Goal: Transaction & Acquisition: Purchase product/service

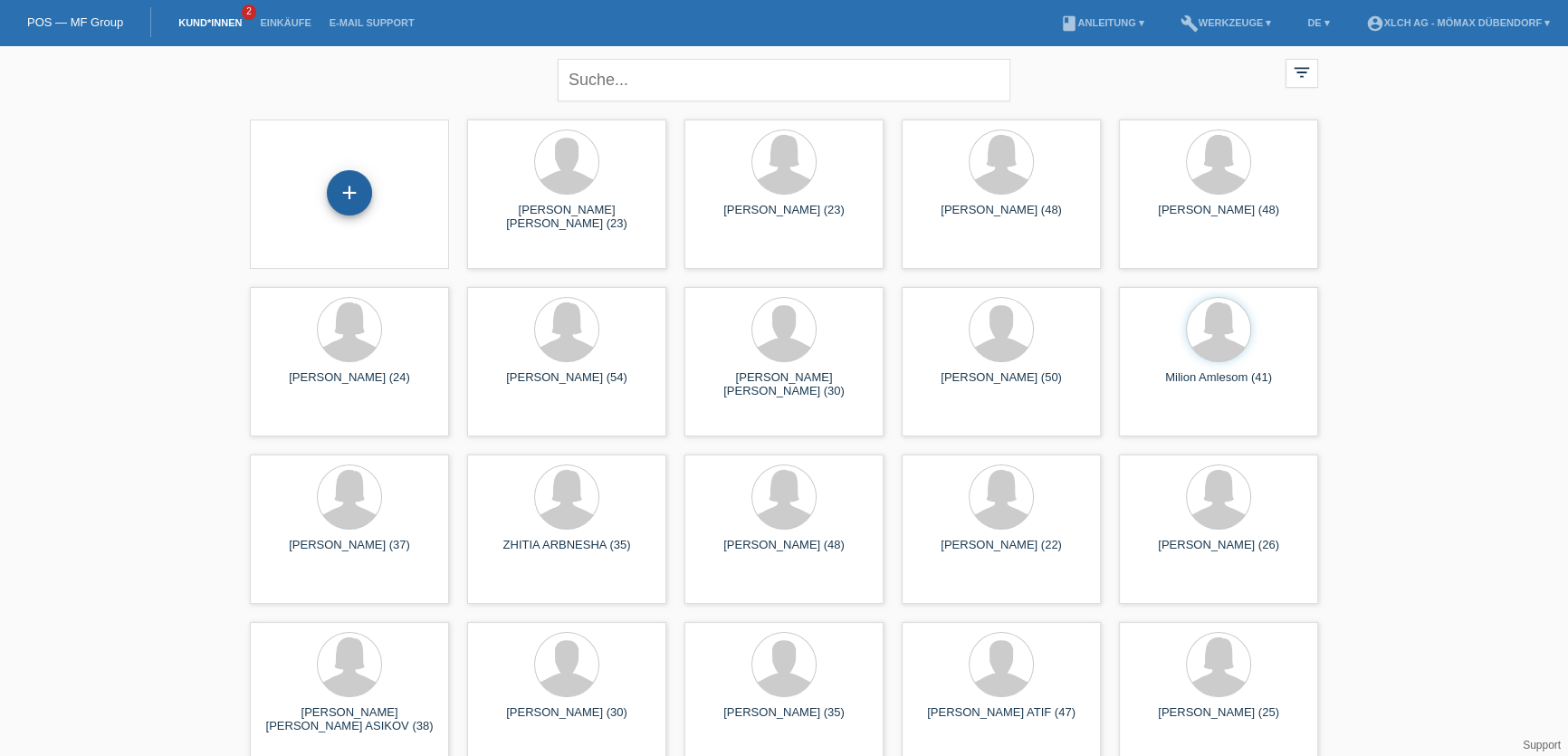
drag, startPoint x: 359, startPoint y: 199, endPoint x: 367, endPoint y: 193, distance: 10.0
click at [359, 199] on div "+" at bounding box center [349, 193] width 45 height 45
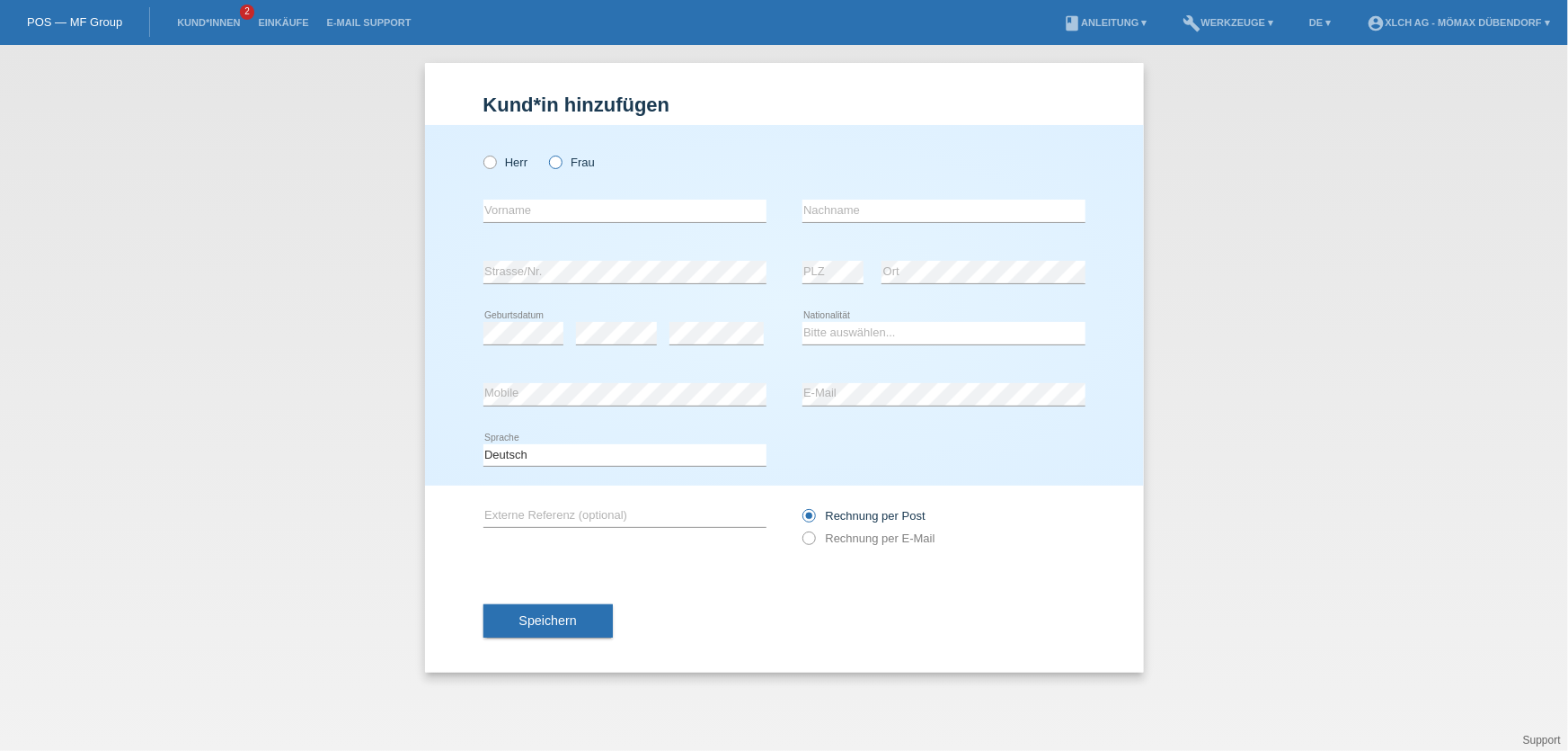
click at [546, 152] on icon at bounding box center [546, 152] width 0 height 0
click at [550, 165] on input "Frau" at bounding box center [555, 161] width 12 height 12
radio input "true"
click at [552, 208] on input "text" at bounding box center [624, 211] width 283 height 22
type input "c"
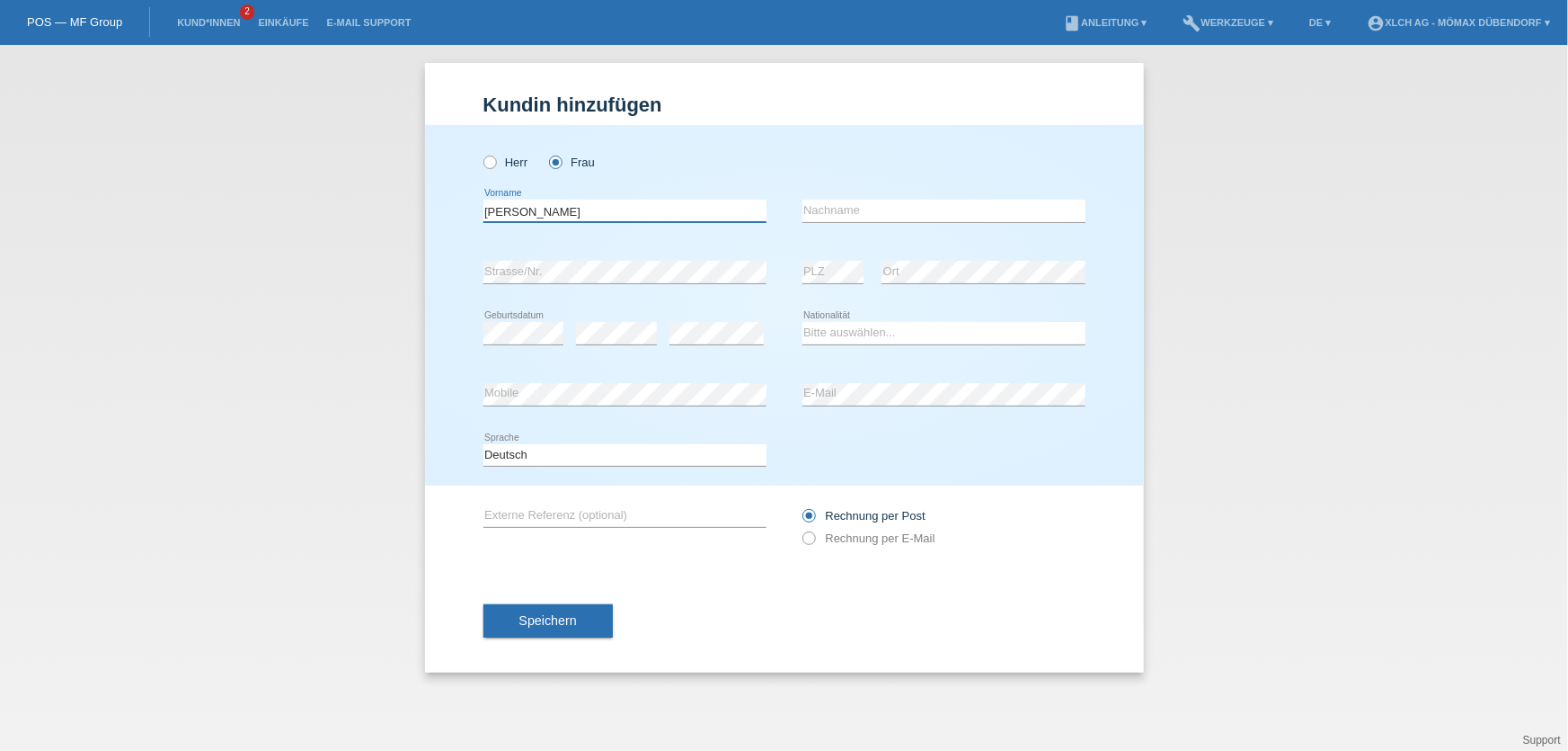
click at [552, 208] on input "Claudia" at bounding box center [624, 211] width 283 height 22
type input "[PERSON_NAME] [PERSON_NAME]"
type input "Ibara"
click at [853, 345] on div "Bitte auswählen... Schweiz Deutschland Liechtenstein Österreich ------------ Af…" at bounding box center [944, 334] width 283 height 61
click at [854, 332] on select "Bitte auswählen... Schweiz Deutschland Liechtenstein Österreich ------------ Af…" at bounding box center [944, 332] width 283 height 21
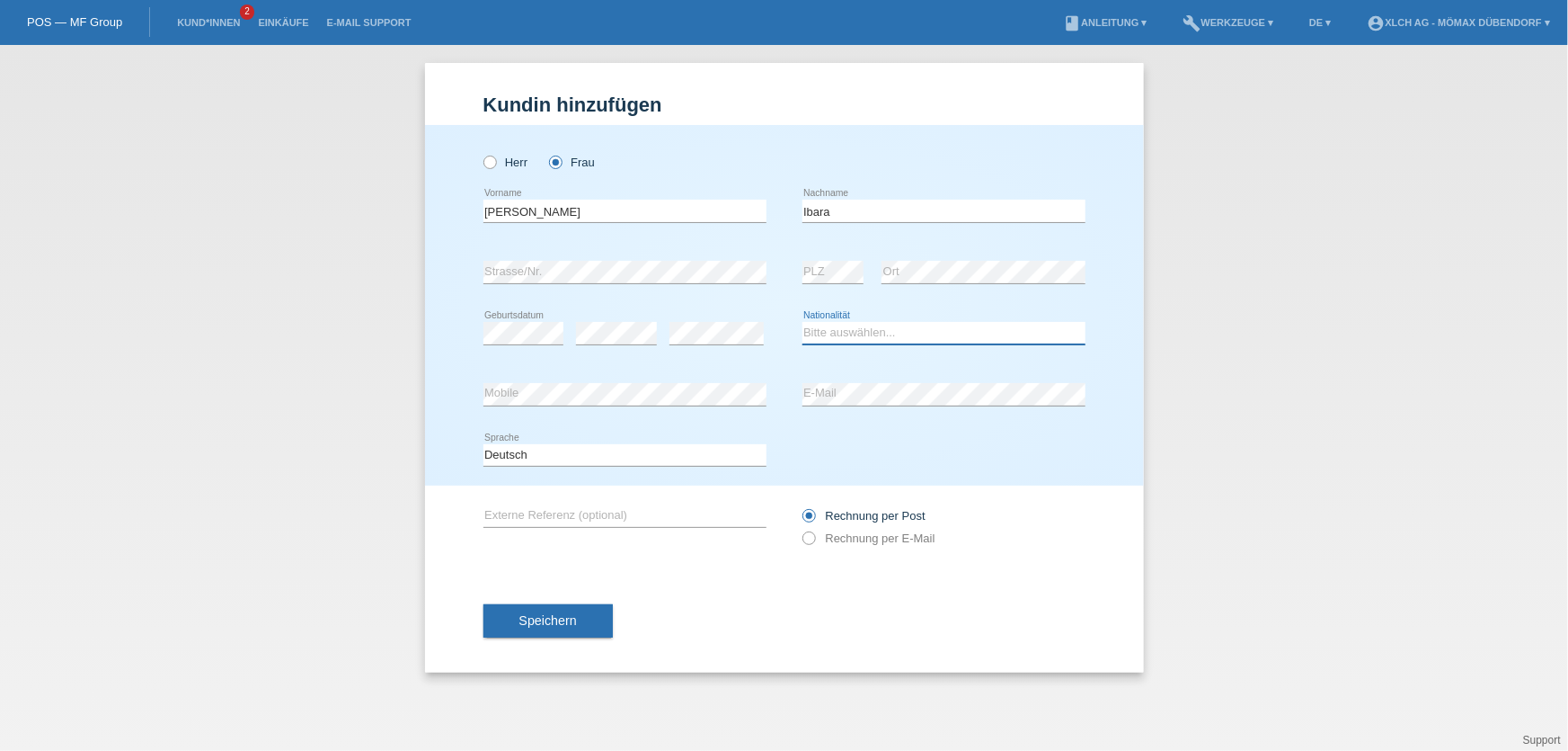
select select "CH"
click at [803, 322] on select "Bitte auswählen... Schweiz Deutschland Liechtenstein Österreich ------------ Af…" at bounding box center [944, 332] width 283 height 21
click at [575, 625] on button "Speichern" at bounding box center [547, 621] width 129 height 34
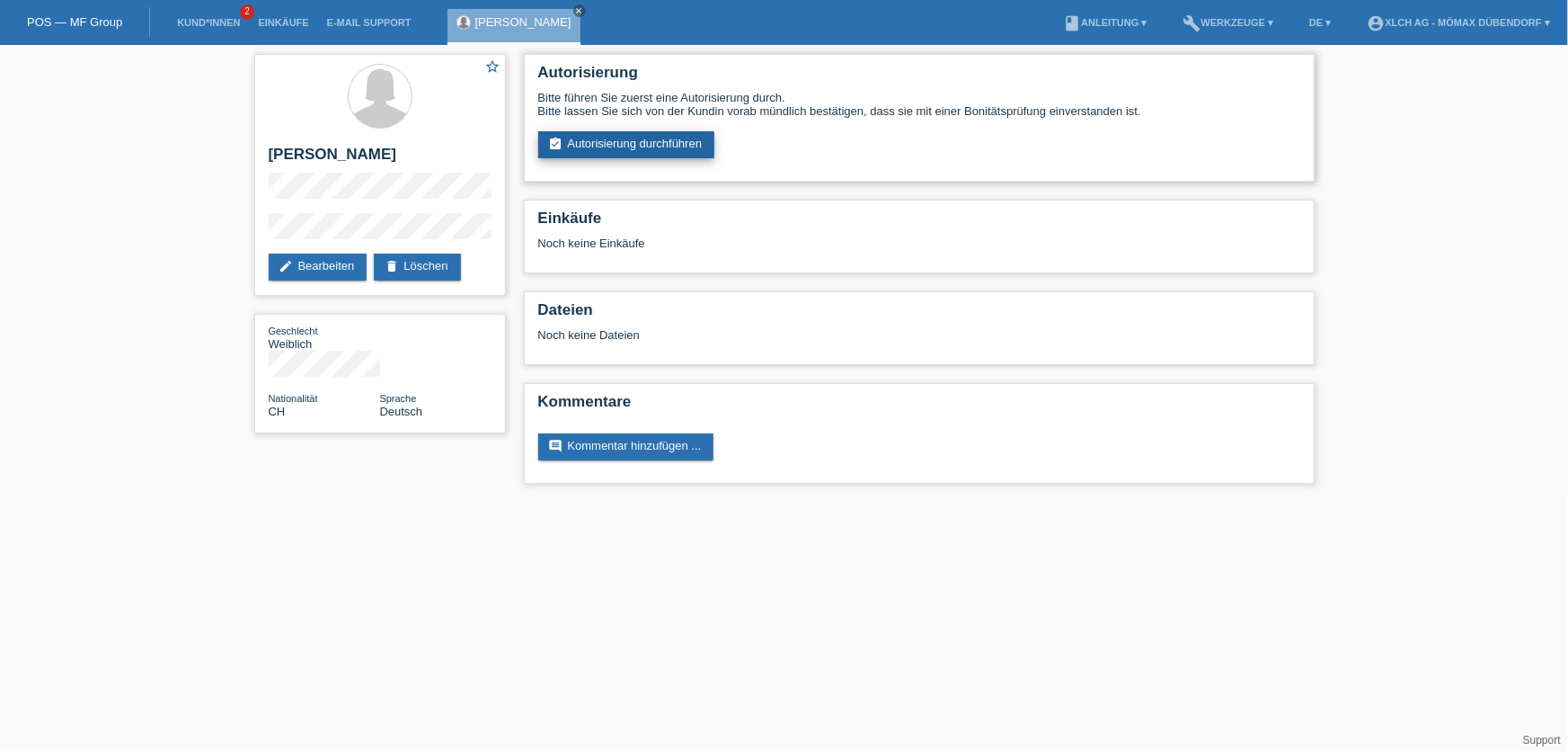
click at [588, 137] on link "assignment_turned_in Autorisierung durchführen" at bounding box center [626, 144] width 177 height 27
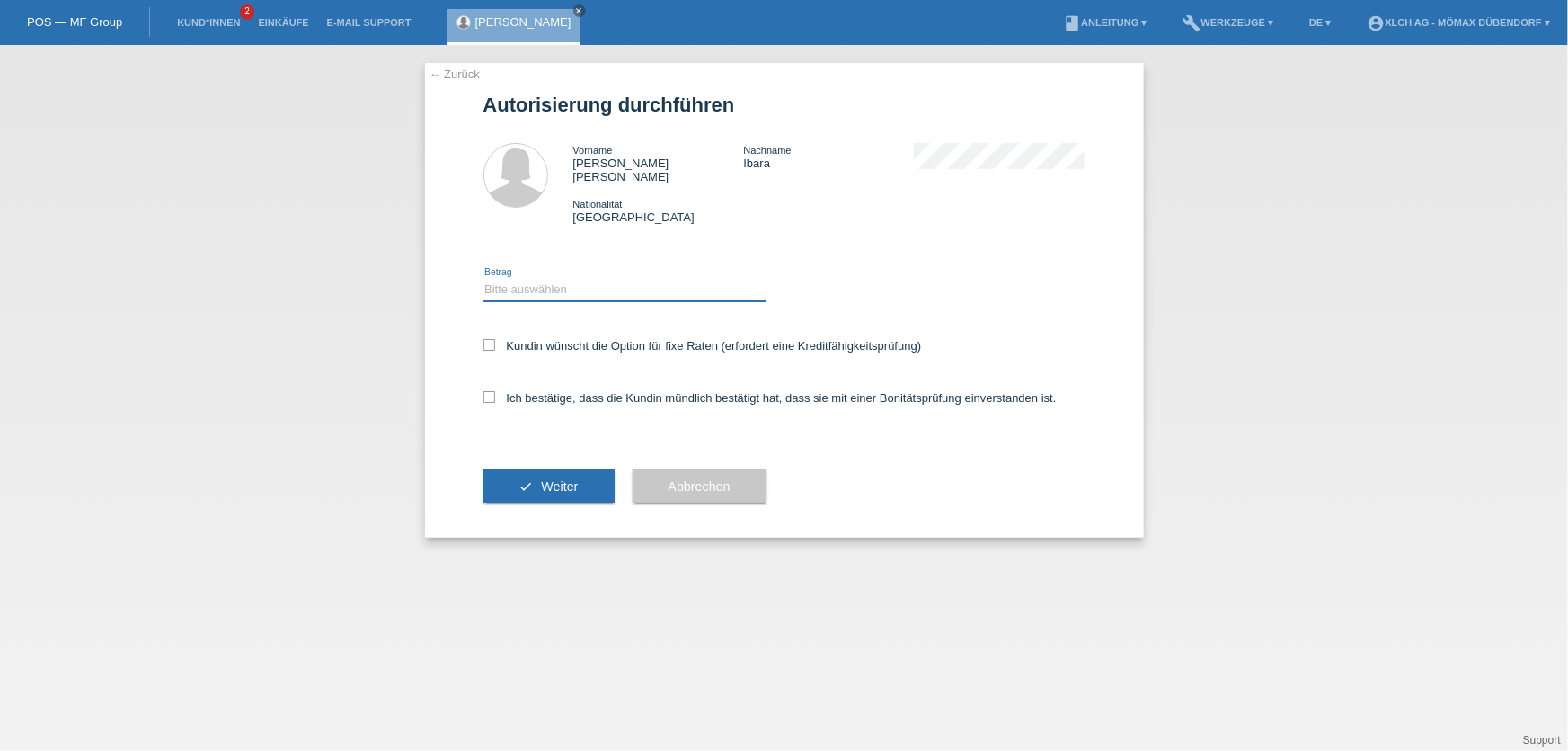
drag, startPoint x: 533, startPoint y: 272, endPoint x: 547, endPoint y: 272, distance: 14.0
click at [534, 279] on select "Bitte auswählen CHF 1.00 - CHF 499.00 CHF 500.00 - CHF 1'999.00 CHF 2'000.00 - …" at bounding box center [624, 289] width 283 height 21
select select "2"
click at [483, 279] on select "Bitte auswählen CHF 1.00 - CHF 499.00 CHF 500.00 - CHF 1'999.00 CHF 2'000.00 - …" at bounding box center [624, 289] width 283 height 21
click at [487, 339] on icon at bounding box center [489, 345] width 12 height 12
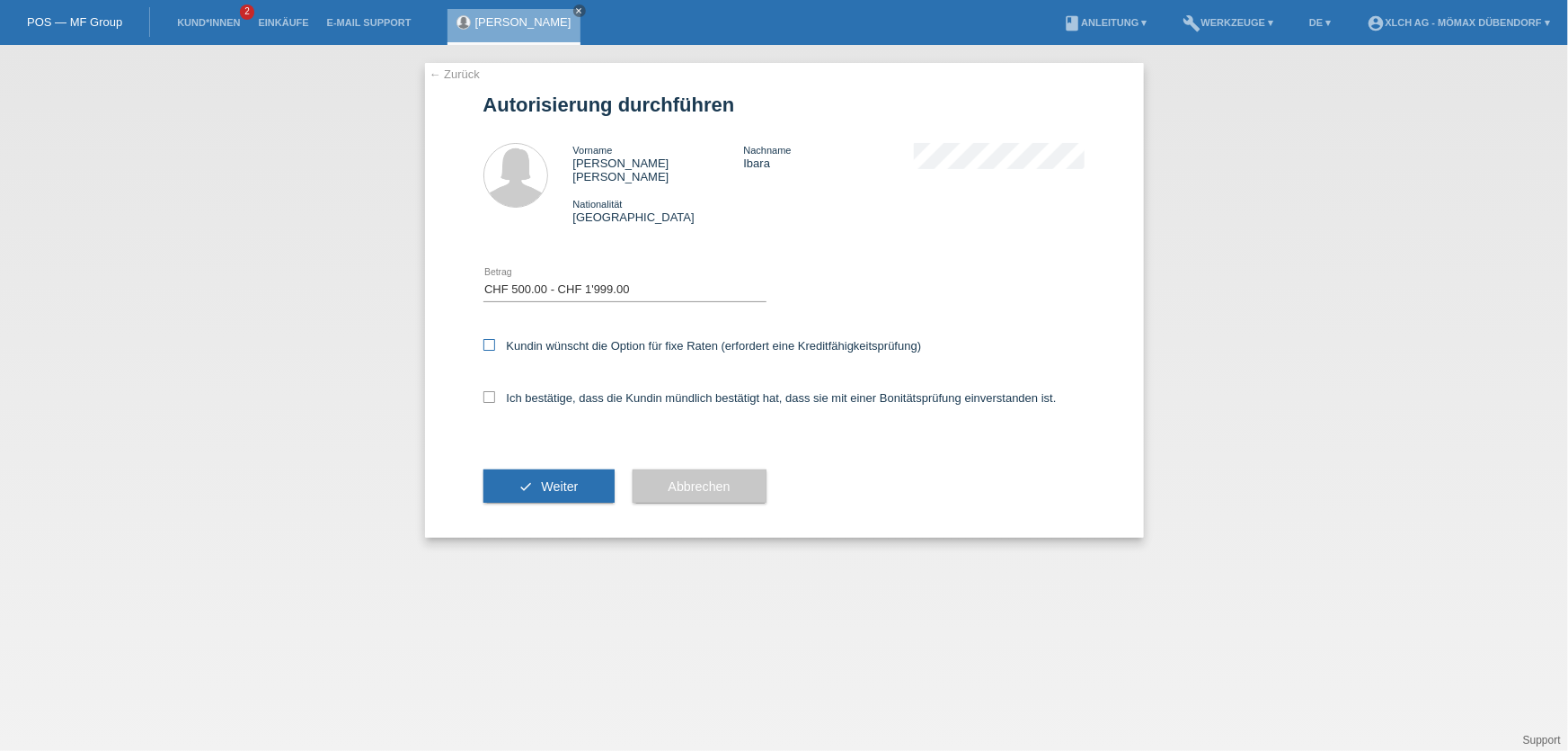
click at [487, 339] on input "Kundin wünscht die Option für fixe Raten (erfordert eine Kreditfähigkeitsprüfun…" at bounding box center [489, 345] width 12 height 12
checkbox input "true"
click at [485, 373] on div "Ich bestätige, dass die Kundin mündlich bestätigt hat, dass sie mit einer Bonit…" at bounding box center [784, 403] width 602 height 61
click at [495, 391] on label "Ich bestätige, dass die Kundin mündlich bestätigt hat, dass sie mit einer Bonit…" at bounding box center [769, 398] width 573 height 14
click at [495, 391] on input "Ich bestätige, dass die Kundin mündlich bestätigt hat, dass sie mit einer Bonit…" at bounding box center [489, 397] width 12 height 12
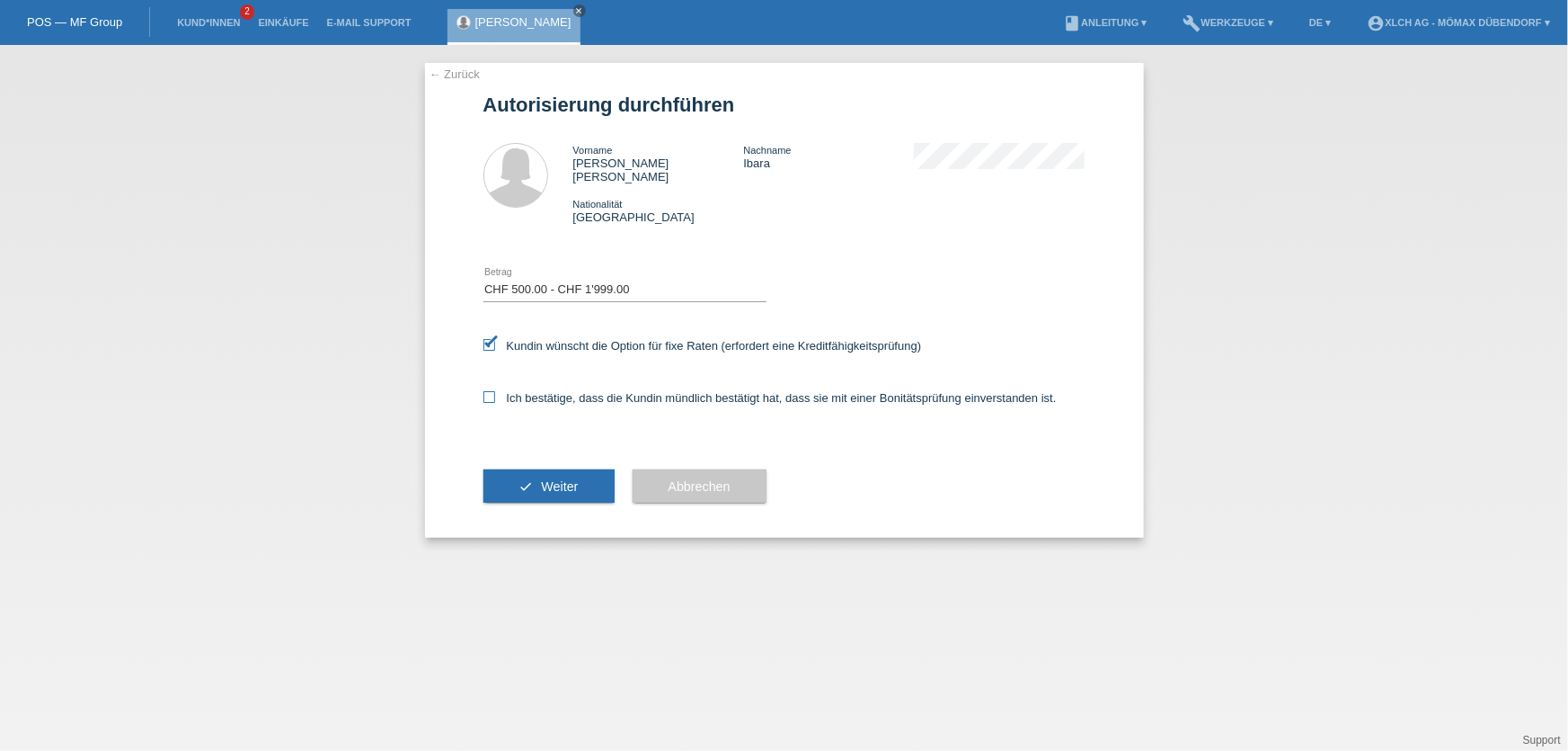
checkbox input "true"
click at [587, 279] on select "Bitte auswählen CHF 1.00 - CHF 499.00 CHF 500.00 - CHF 1'999.00 CHF 2'000.00 - …" at bounding box center [624, 289] width 283 height 21
select select "3"
click at [483, 279] on select "Bitte auswählen CHF 1.00 - CHF 499.00 CHF 500.00 - CHF 1'999.00 CHF 2'000.00 - …" at bounding box center [624, 289] width 283 height 21
click at [572, 480] on span "Weiter" at bounding box center [559, 486] width 37 height 14
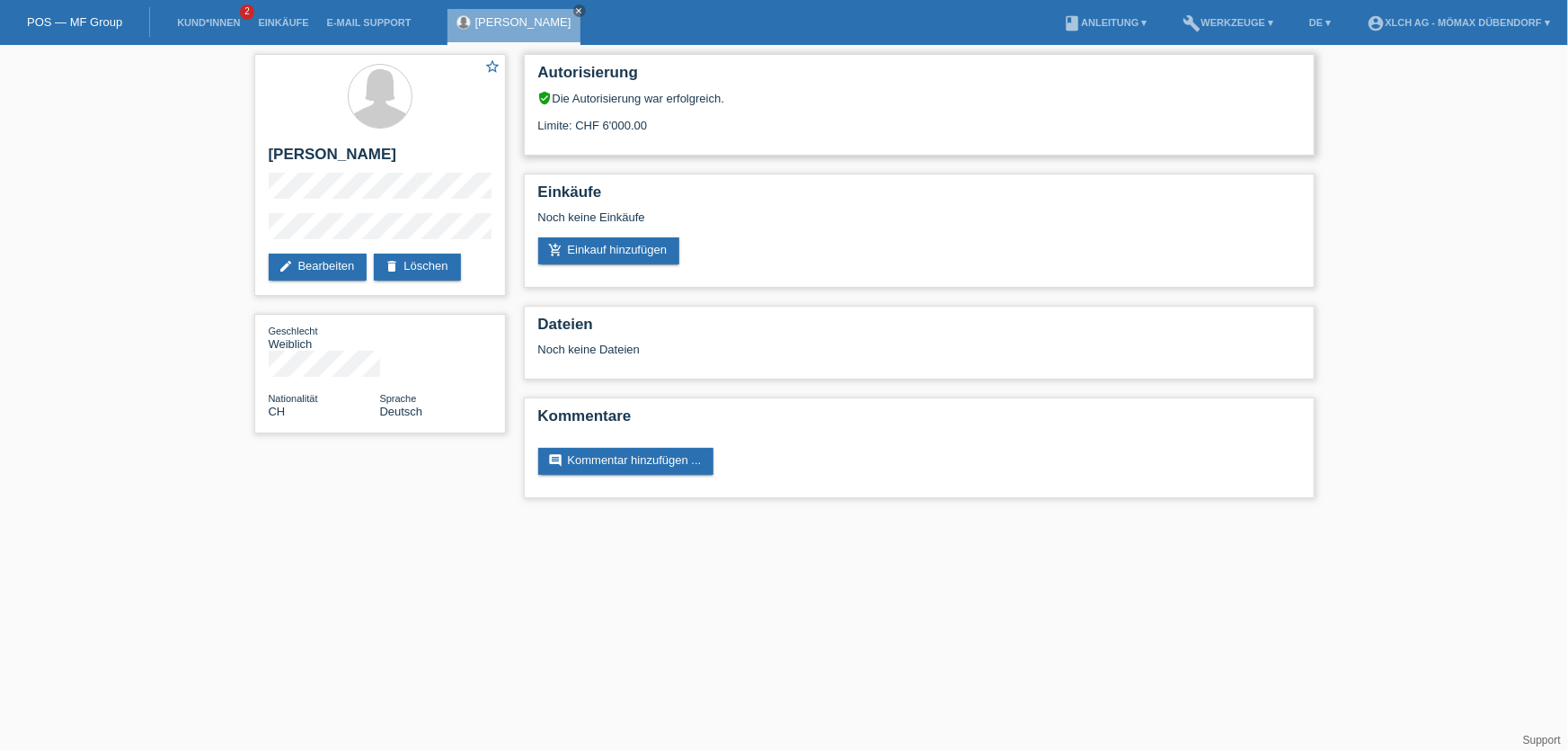
drag, startPoint x: 542, startPoint y: 125, endPoint x: 746, endPoint y: 125, distance: 204.0
click at [746, 125] on div "Limite: CHF 6'000.00" at bounding box center [919, 118] width 762 height 27
click at [651, 251] on link "add_shopping_cart Einkauf hinzufügen" at bounding box center [608, 250] width 142 height 27
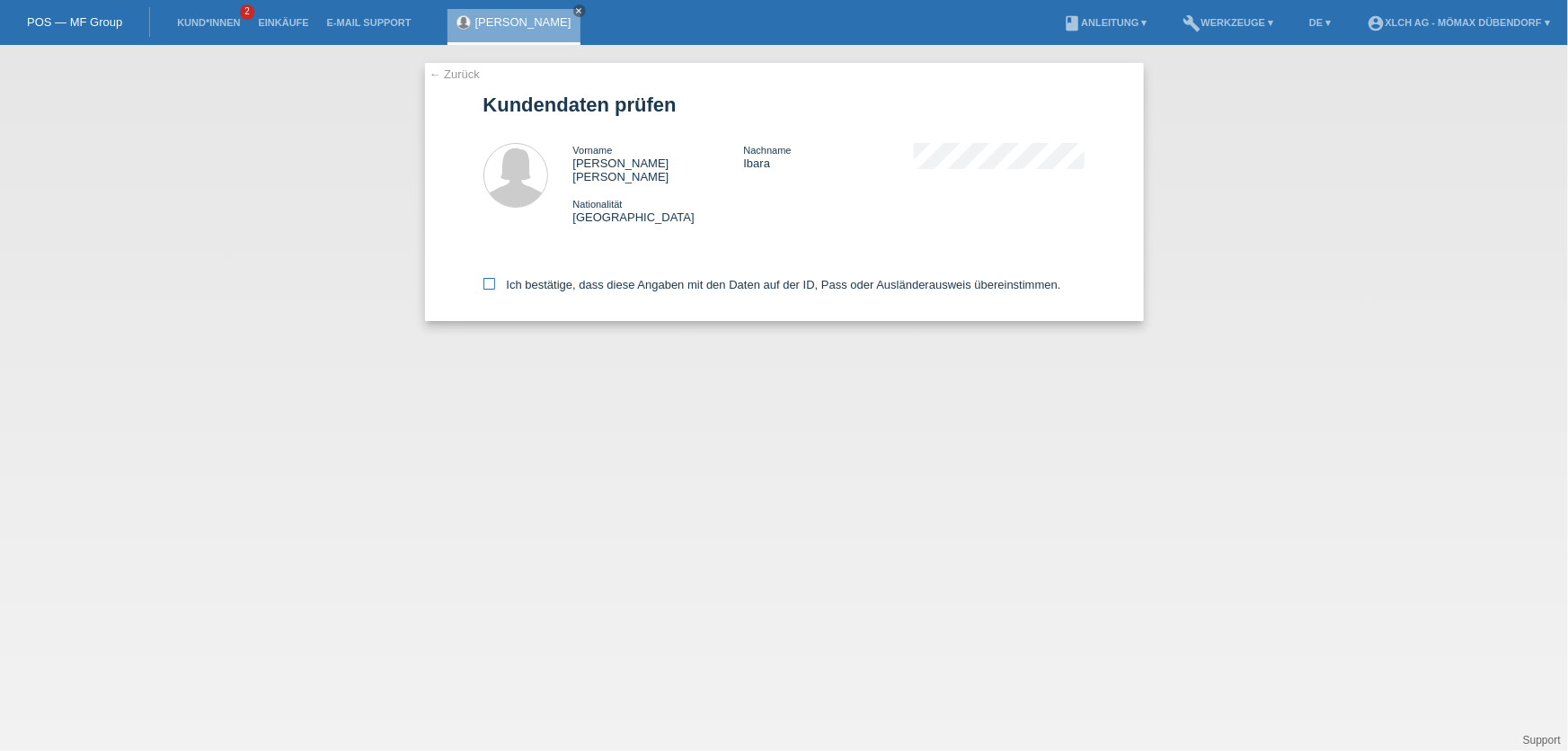
click at [490, 278] on icon at bounding box center [489, 283] width 12 height 12
click at [490, 278] on input "Ich bestätige, dass diese Angaben mit den Daten auf der ID, Pass oder Ausländer…" at bounding box center [489, 283] width 12 height 12
checkbox input "true"
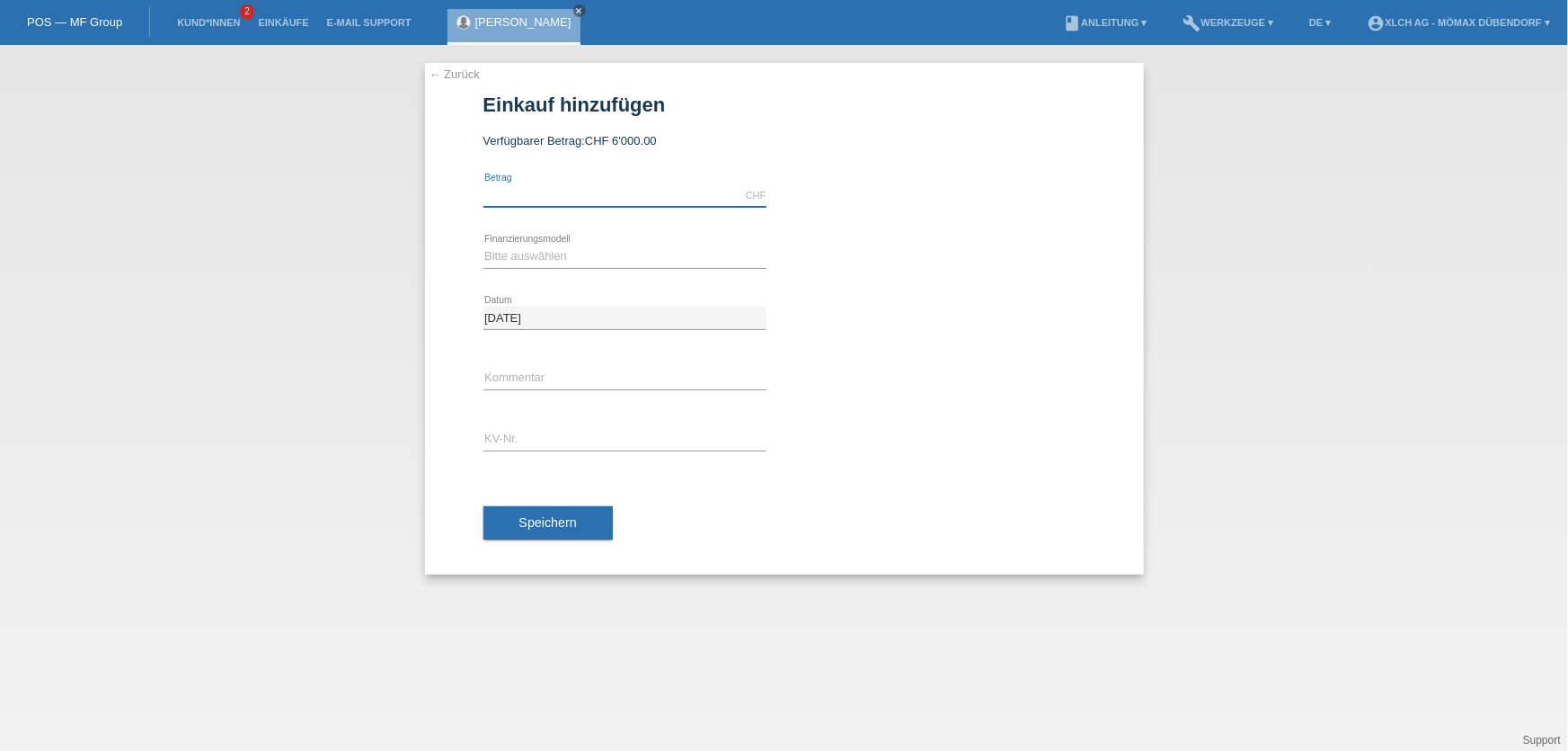
click at [526, 200] on input "text" at bounding box center [624, 195] width 283 height 22
type input "1350.00"
click at [711, 245] on select "Bitte auswählen Kauf auf Rechnung mit Teilzahlungsoption Fixe Raten - Zinsübern…" at bounding box center [624, 256] width 283 height 21
select select "113"
click at [483, 245] on select "Bitte auswählen Kauf auf Rechnung mit Teilzahlungsoption Fixe Raten - Zinsübern…" at bounding box center [624, 256] width 283 height 21
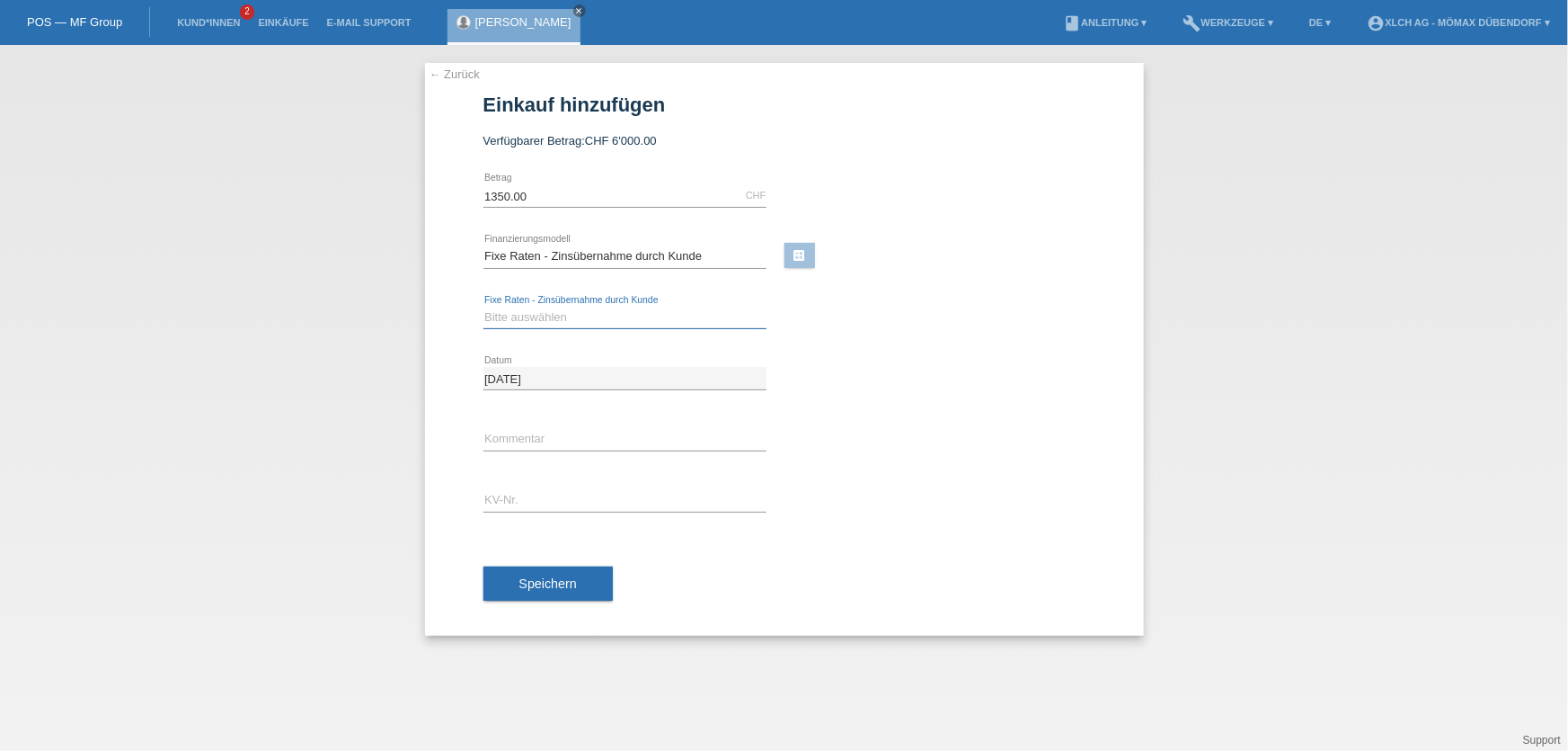
click at [638, 318] on select "Bitte auswählen 6 Raten 12 Raten 24 Raten 36 Raten" at bounding box center [624, 317] width 283 height 21
drag, startPoint x: 802, startPoint y: 254, endPoint x: 817, endPoint y: 255, distance: 15.0
click at [802, 254] on link "calculate" at bounding box center [799, 255] width 31 height 25
type input "1350.00"
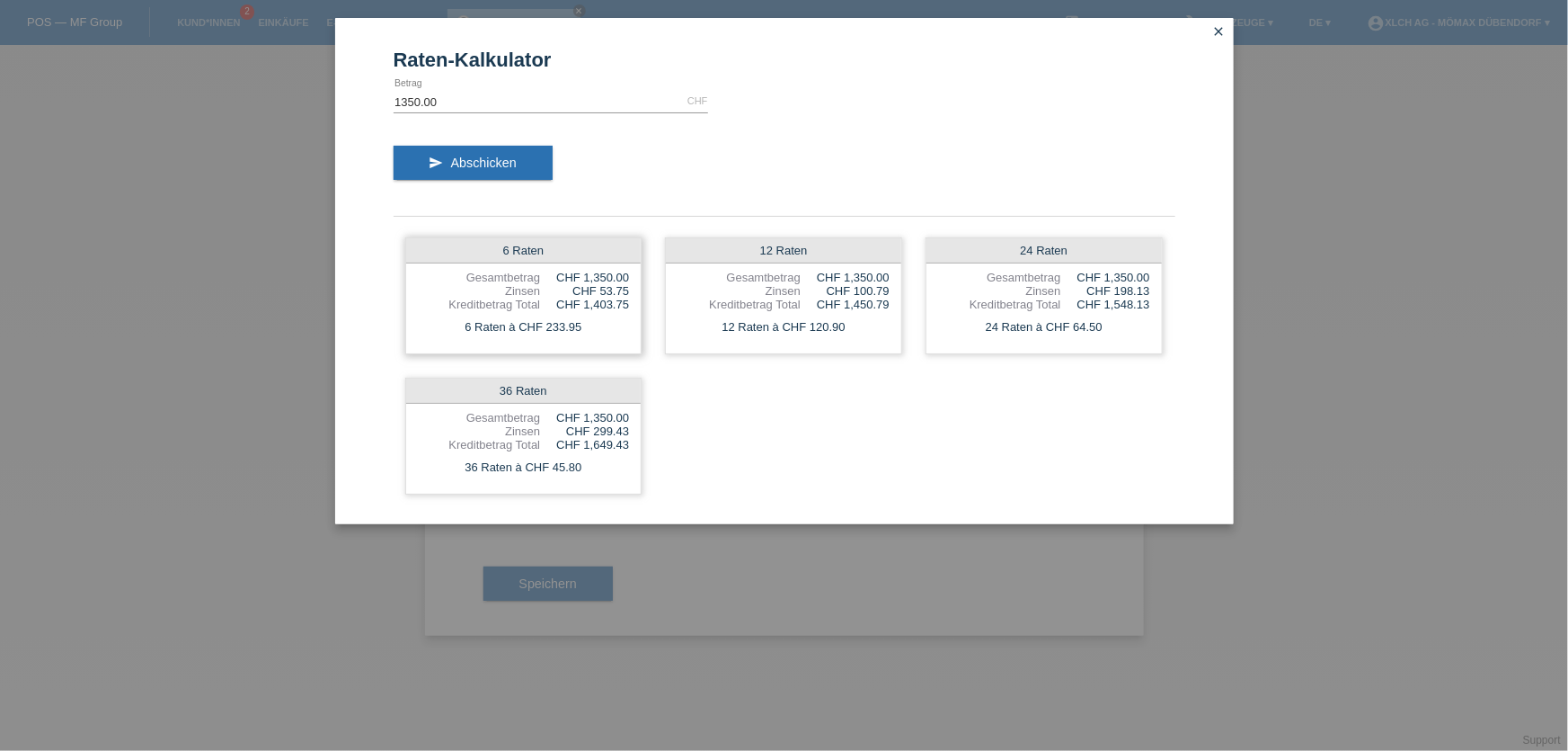
click at [599, 299] on div "CHF 1,403.75" at bounding box center [584, 304] width 89 height 14
drag, startPoint x: 596, startPoint y: 283, endPoint x: 630, endPoint y: 283, distance: 34.0
click at [630, 283] on div "6 Raten Gesamtbetrag CHF 1,350.00 Zinsen CHF 53.75 Kreditbetrag Total CHF 1,403…" at bounding box center [523, 296] width 237 height 117
click at [629, 285] on div "CHF 53.75" at bounding box center [584, 291] width 89 height 14
drag, startPoint x: 851, startPoint y: 287, endPoint x: 874, endPoint y: 287, distance: 23.0
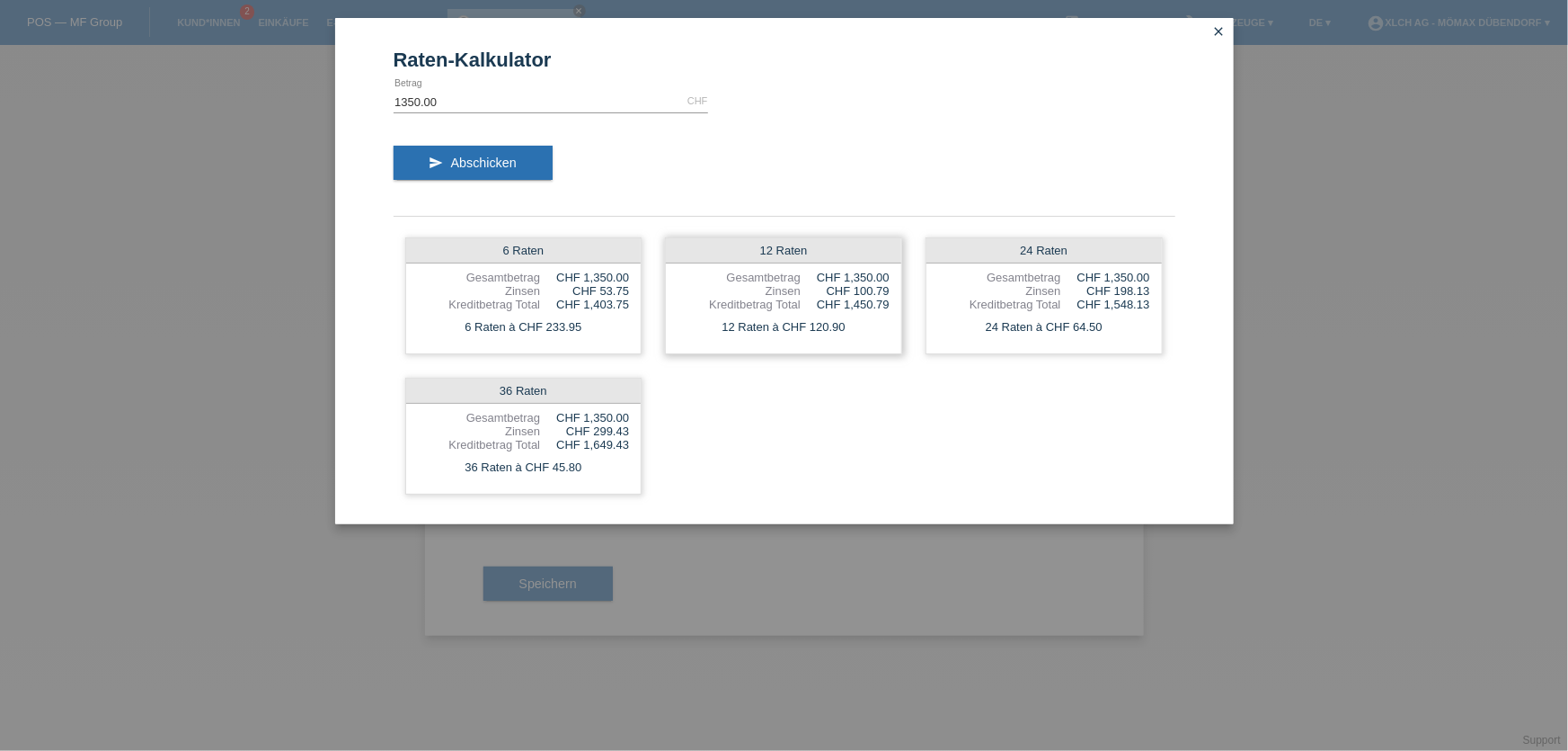
click at [874, 287] on div "CHF 100.79" at bounding box center [845, 291] width 89 height 14
click at [1222, 24] on icon "close" at bounding box center [1219, 31] width 14 height 14
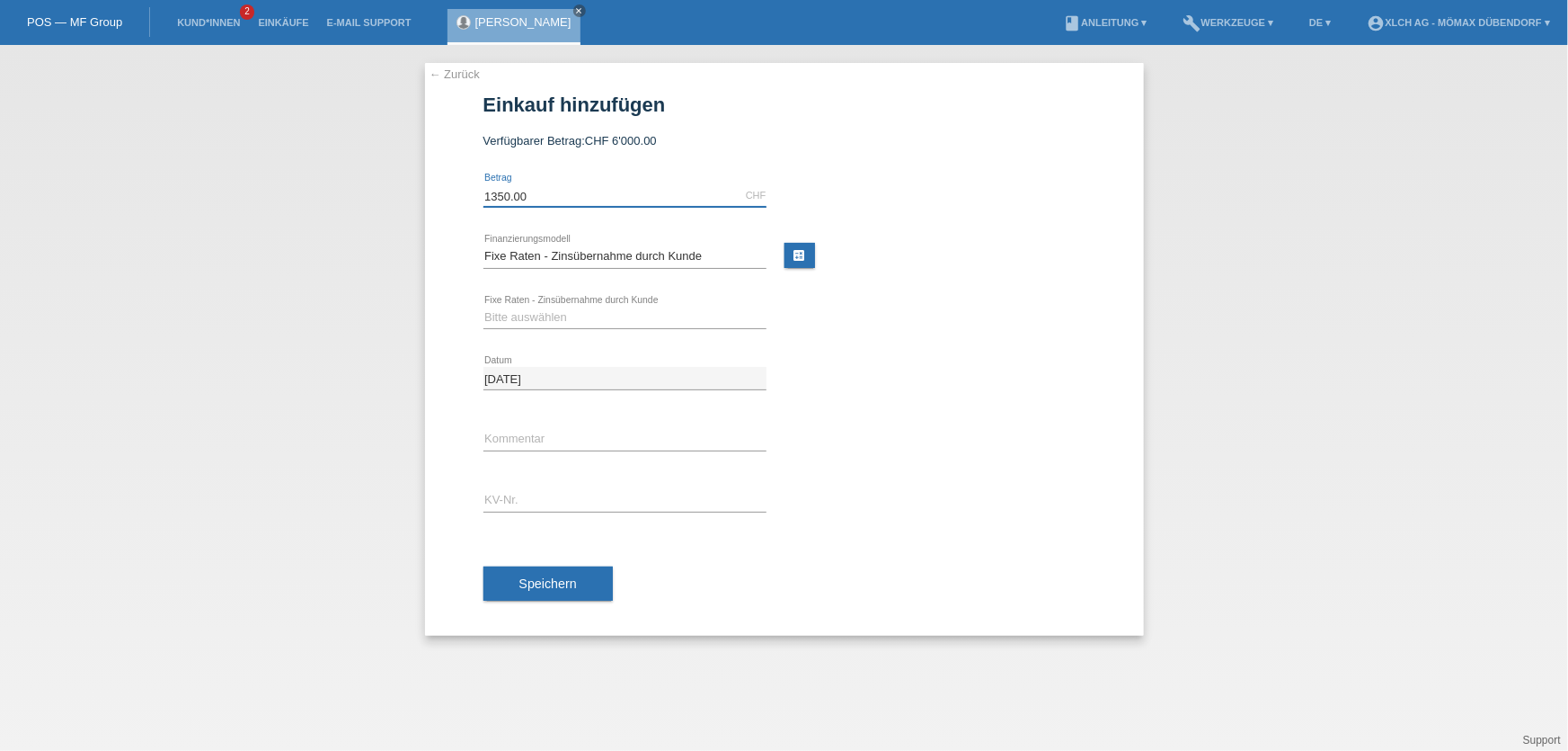
click at [725, 197] on input "1350.00" at bounding box center [624, 195] width 283 height 22
